Goal: Transaction & Acquisition: Purchase product/service

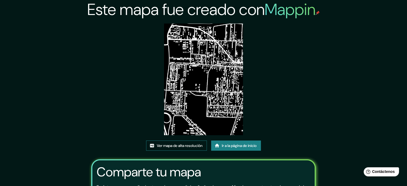
click at [178, 147] on font "Ver mapa de alta resolución" at bounding box center [180, 145] width 46 height 5
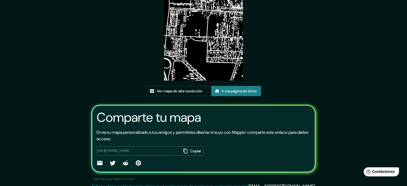
scroll to position [60, 0]
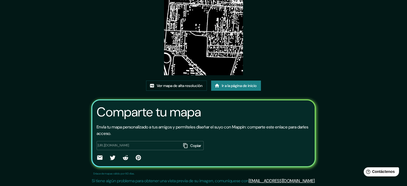
click at [216, 87] on icon at bounding box center [217, 86] width 5 height 4
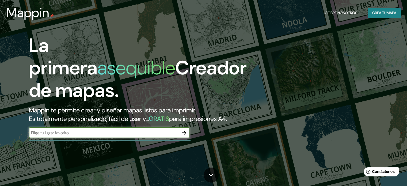
click at [186, 136] on icon "button" at bounding box center [184, 133] width 6 height 6
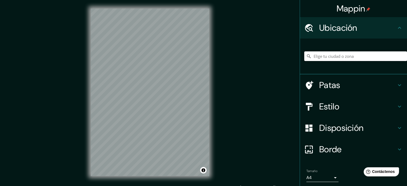
click at [320, 55] on input "Elige tu ciudad o zona" at bounding box center [356, 56] width 103 height 10
type input "[PERSON_NAME], [GEOGRAPHIC_DATA], [GEOGRAPHIC_DATA]"
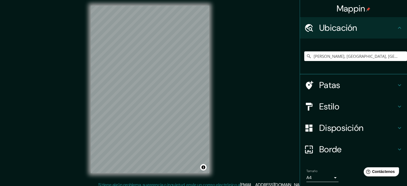
scroll to position [7, 0]
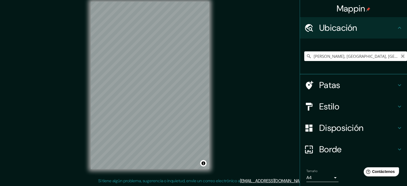
click at [401, 58] on icon "Claro" at bounding box center [403, 56] width 4 height 4
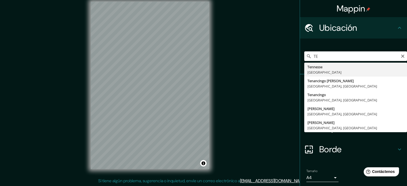
type input "T"
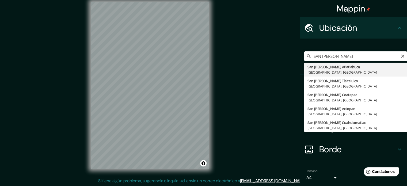
type input "San [PERSON_NAME] Atlatlahuca, [GEOGRAPHIC_DATA], [GEOGRAPHIC_DATA]"
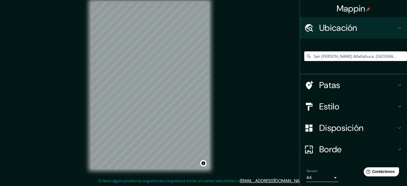
click at [345, 103] on h4 "Estilo" at bounding box center [358, 106] width 77 height 11
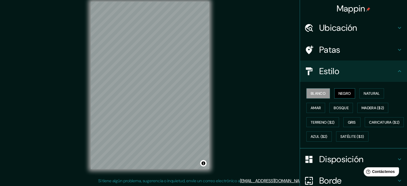
click at [339, 92] on font "Negro" at bounding box center [345, 93] width 13 height 5
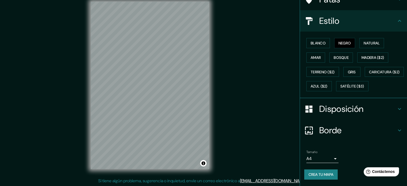
click at [333, 115] on font "Disposición" at bounding box center [342, 108] width 44 height 11
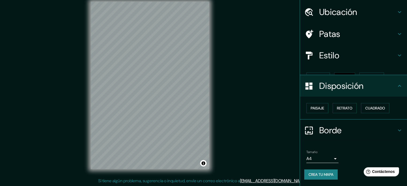
scroll to position [6, 0]
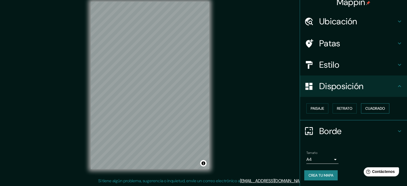
click at [370, 112] on button "Cuadrado" at bounding box center [375, 108] width 28 height 10
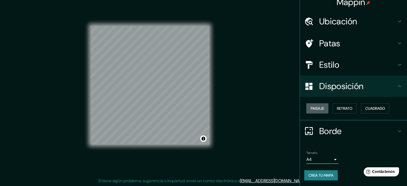
click at [317, 108] on font "Paisaje" at bounding box center [317, 108] width 13 height 5
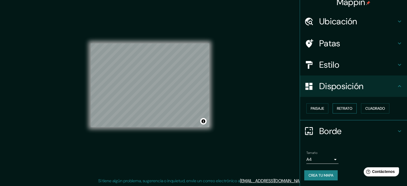
click at [337, 107] on font "Retrato" at bounding box center [345, 108] width 16 height 5
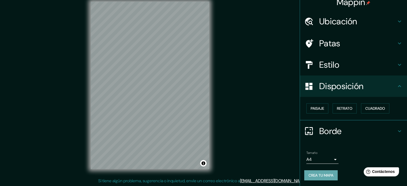
click at [319, 174] on font "Crea tu mapa" at bounding box center [321, 175] width 25 height 5
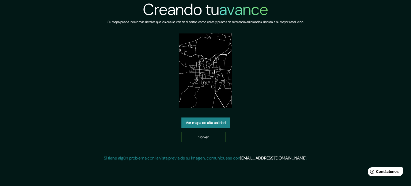
click at [216, 123] on font "Ver mapa de alta calidad" at bounding box center [206, 122] width 40 height 5
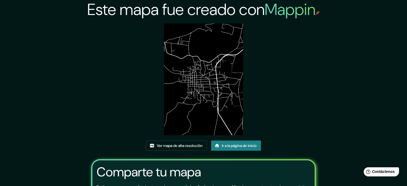
click at [219, 112] on img at bounding box center [203, 80] width 79 height 112
click at [196, 146] on font "Ver mapa de alta resolución" at bounding box center [180, 145] width 46 height 5
click at [239, 146] on font "Ir a la página de inicio" at bounding box center [239, 145] width 35 height 5
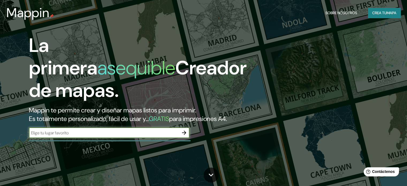
click at [140, 136] on input "text" at bounding box center [104, 133] width 150 height 6
click at [183, 136] on icon "button" at bounding box center [184, 133] width 6 height 6
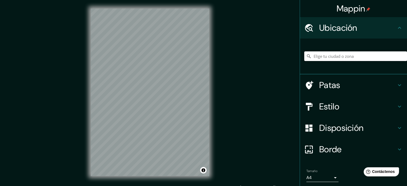
click at [328, 59] on input "Elige tu ciudad o zona" at bounding box center [356, 56] width 103 height 10
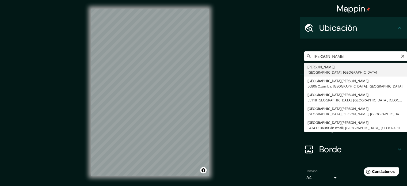
type input "[PERSON_NAME], [GEOGRAPHIC_DATA], [GEOGRAPHIC_DATA]"
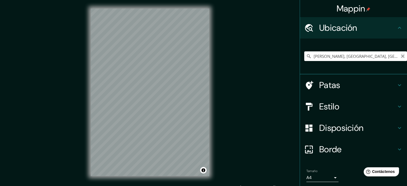
click at [401, 57] on icon "Claro" at bounding box center [403, 56] width 4 height 4
type input "Tenango de Arista, Estado de México, México"
click at [358, 109] on h4 "Estilo" at bounding box center [358, 106] width 77 height 11
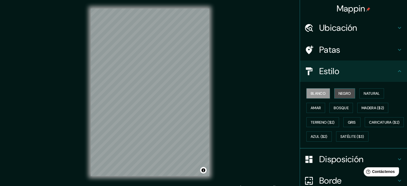
click at [344, 94] on font "Negro" at bounding box center [345, 93] width 13 height 5
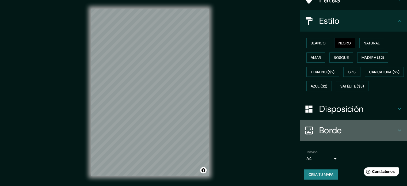
click at [346, 132] on h4 "Borde" at bounding box center [358, 130] width 77 height 11
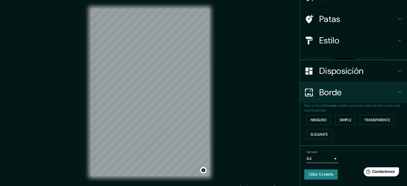
scroll to position [21, 0]
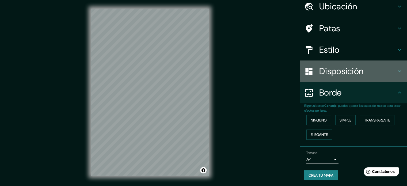
click at [344, 74] on font "Disposición" at bounding box center [342, 71] width 44 height 11
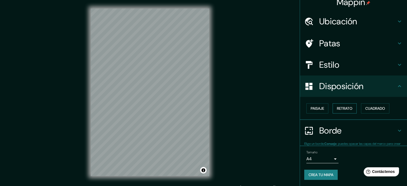
scroll to position [6, 0]
click at [309, 173] on font "Crea tu mapa" at bounding box center [321, 175] width 25 height 5
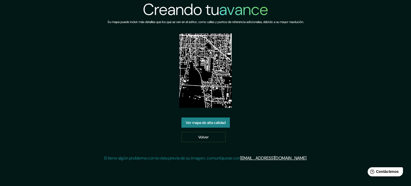
click at [222, 123] on font "Ver mapa de alta calidad" at bounding box center [206, 122] width 40 height 5
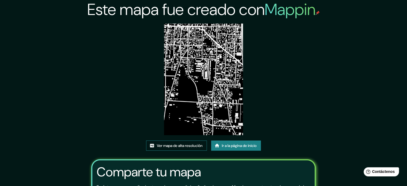
click at [192, 145] on font "Ver mapa de alta resolución" at bounding box center [180, 145] width 46 height 5
